Goal: Task Accomplishment & Management: Use online tool/utility

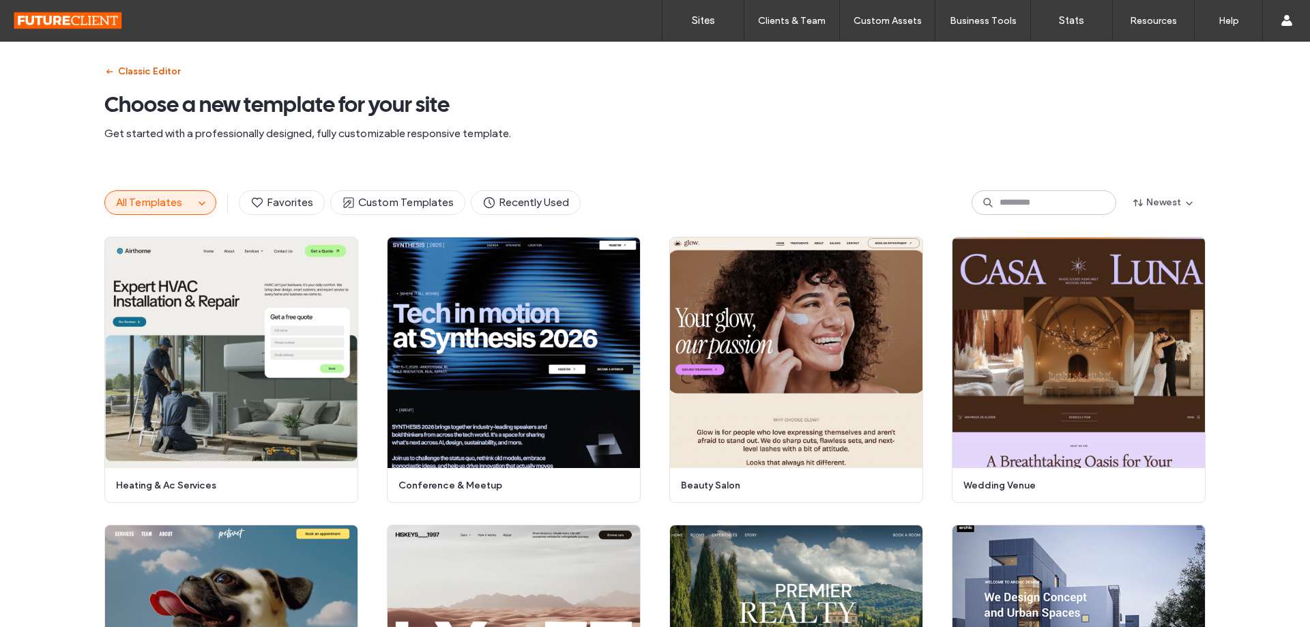
click at [120, 72] on button "Classic Editor" at bounding box center [142, 72] width 76 height 22
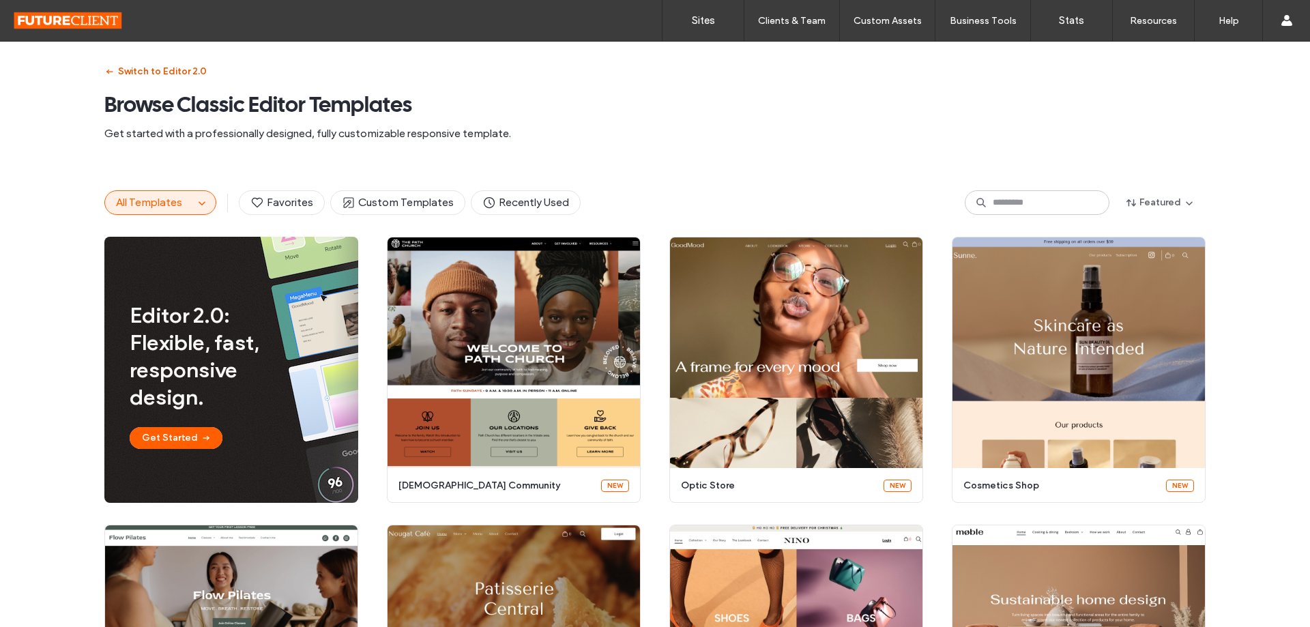
click at [120, 72] on button "Switch to Editor 2.0" at bounding box center [155, 72] width 102 height 22
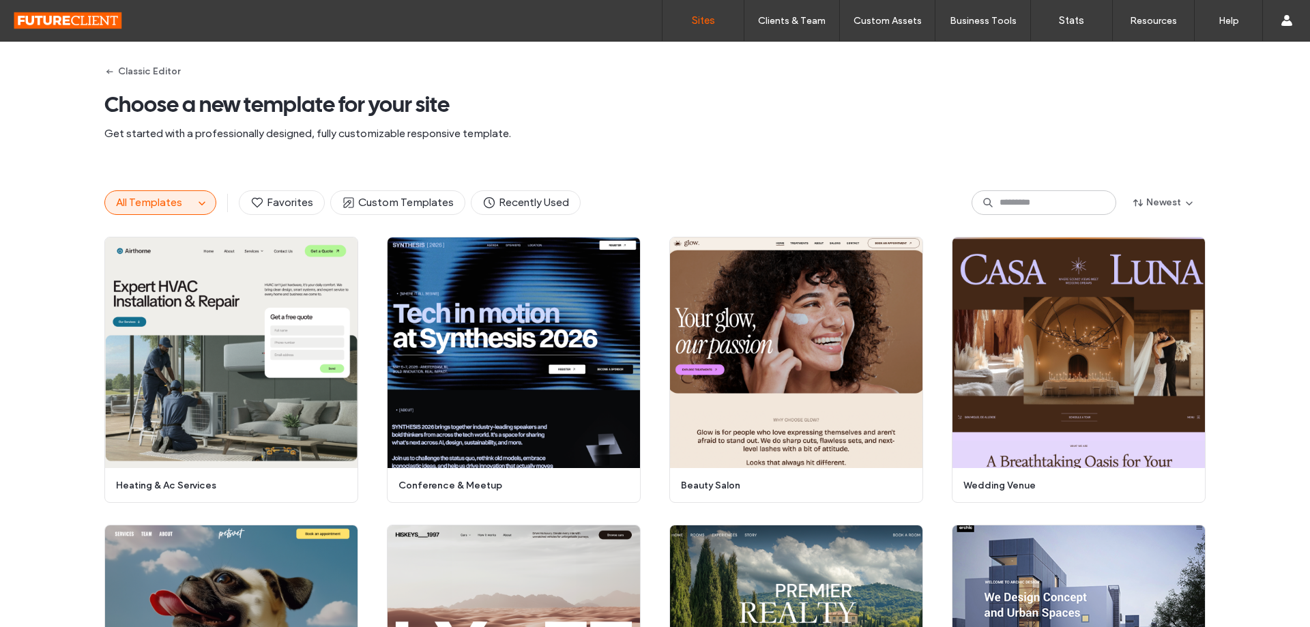
click at [675, 17] on link "Sites" at bounding box center [702, 20] width 81 height 41
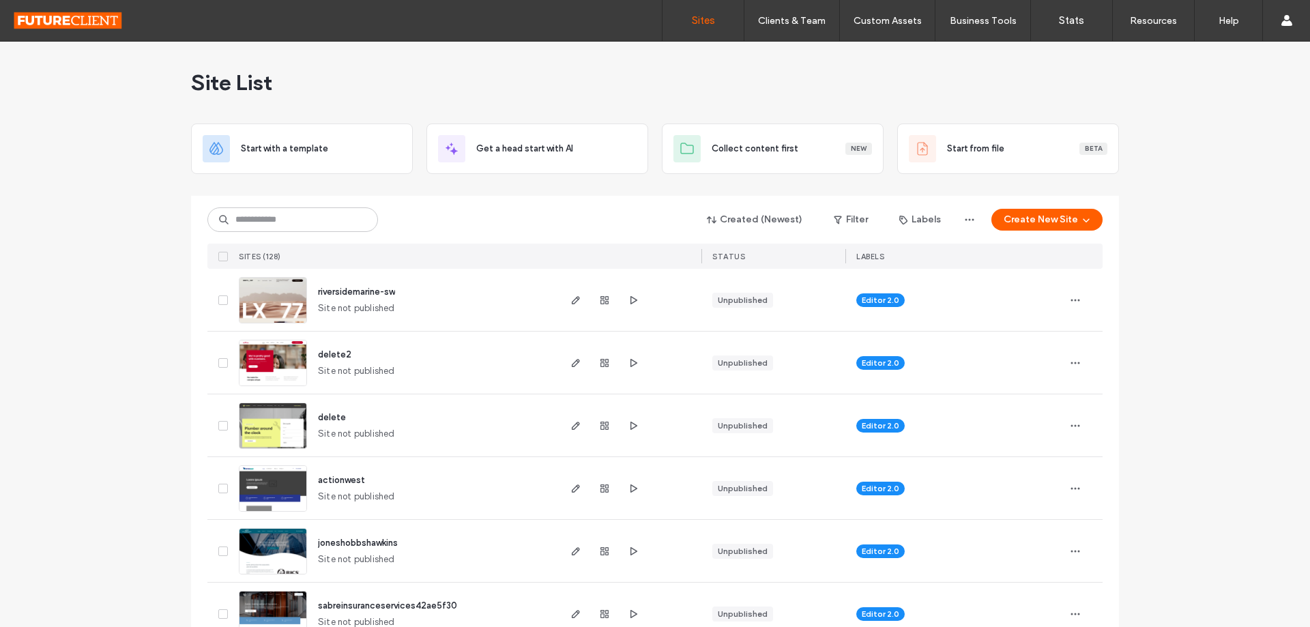
click at [570, 297] on icon "button" at bounding box center [575, 300] width 11 height 11
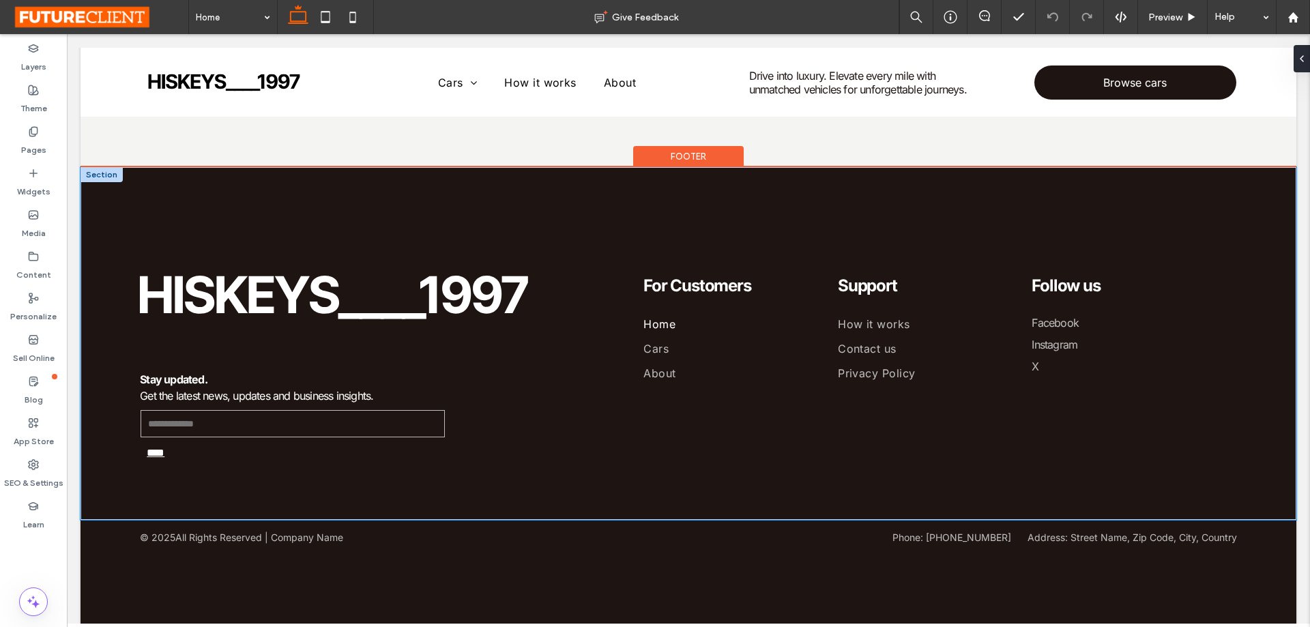
scroll to position [3267, 0]
